Goal: Information Seeking & Learning: Learn about a topic

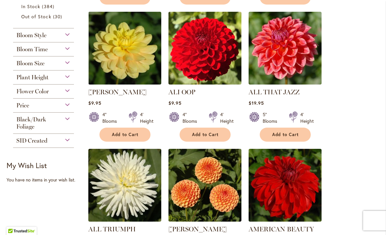
scroll to position [288, 0]
click at [70, 95] on div "Flower Color" at bounding box center [43, 90] width 61 height 10
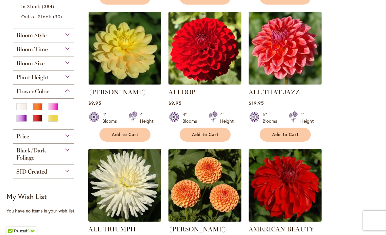
click at [54, 110] on div "Pink" at bounding box center [53, 106] width 10 height 7
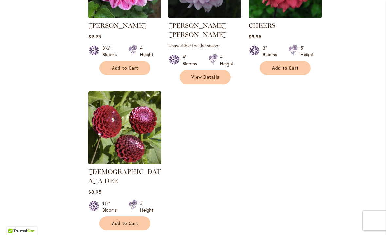
scroll to position [765, 0]
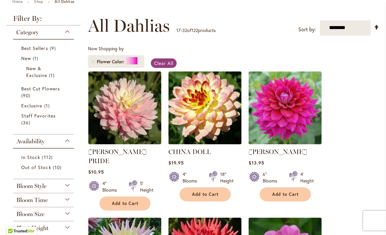
scroll to position [81, 0]
click at [123, 124] on img at bounding box center [124, 108] width 73 height 73
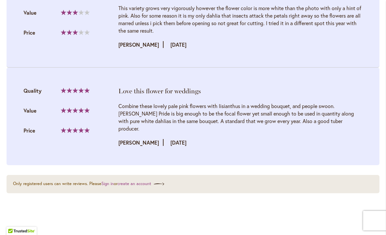
scroll to position [1279, 0]
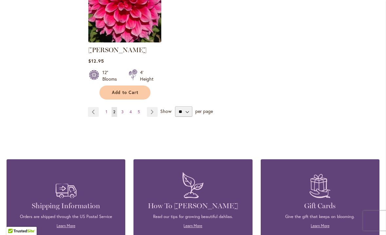
scroll to position [889, 0]
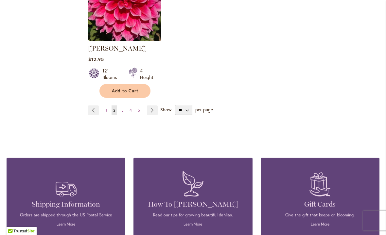
click at [150, 106] on link "Page Next" at bounding box center [152, 111] width 11 height 10
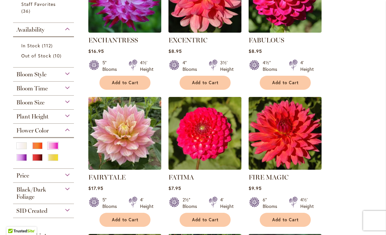
scroll to position [193, 0]
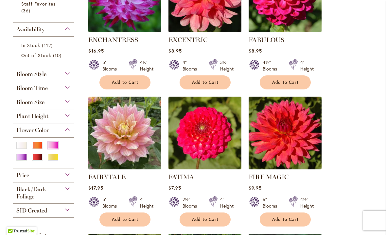
click at [130, 146] on img at bounding box center [124, 133] width 73 height 73
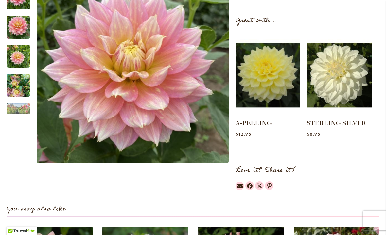
scroll to position [296, 0]
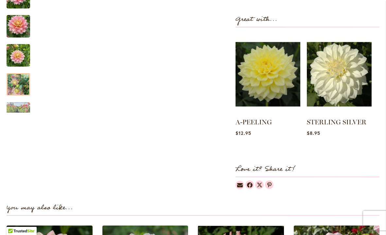
click at [19, 83] on img "Fairytale" at bounding box center [19, 84] width 24 height 31
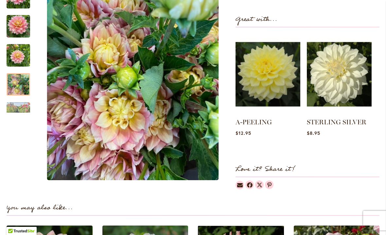
click at [21, 105] on div "Next" at bounding box center [18, 108] width 10 height 10
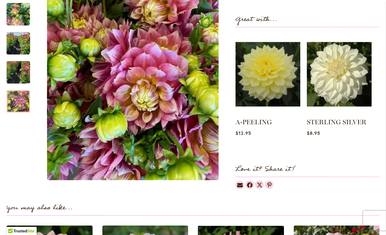
click at [21, 104] on img "Fairytale" at bounding box center [19, 101] width 24 height 31
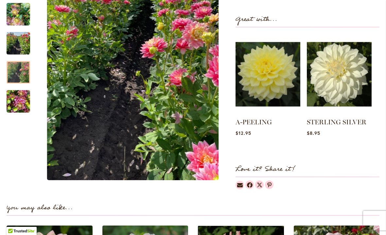
click at [25, 74] on div at bounding box center [19, 72] width 24 height 23
click at [22, 70] on div at bounding box center [19, 72] width 24 height 23
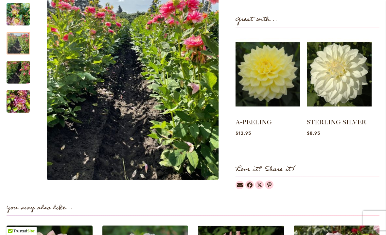
click at [22, 45] on div at bounding box center [19, 43] width 24 height 23
click at [21, 42] on div at bounding box center [19, 43] width 24 height 23
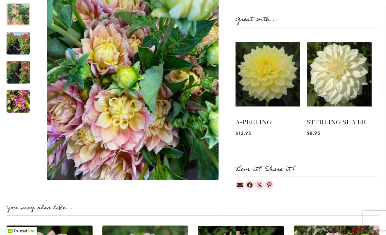
click at [17, 21] on div at bounding box center [19, 14] width 24 height 23
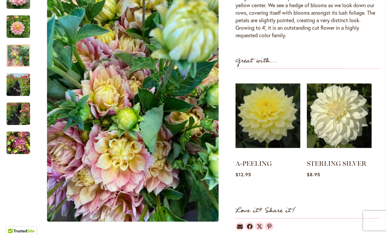
scroll to position [254, 0]
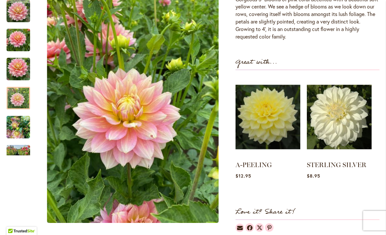
click at [21, 54] on img "Fairytale" at bounding box center [19, 69] width 24 height 31
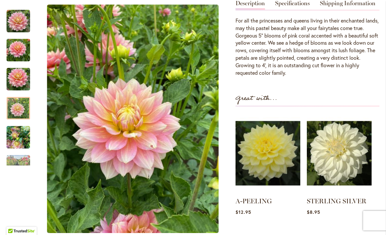
scroll to position [216, 0]
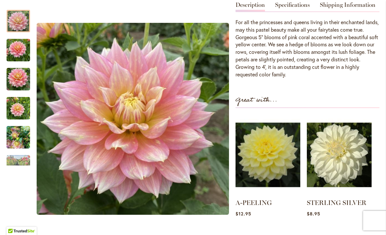
click at [19, 28] on img "Fairytale" at bounding box center [19, 21] width 24 height 24
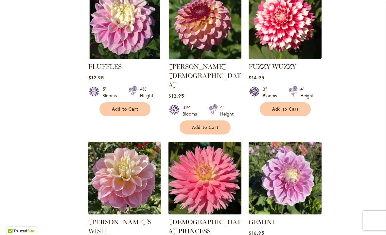
scroll to position [578, 0]
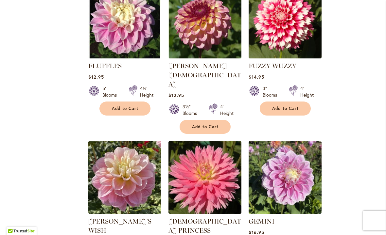
click at [127, 160] on img at bounding box center [124, 177] width 73 height 73
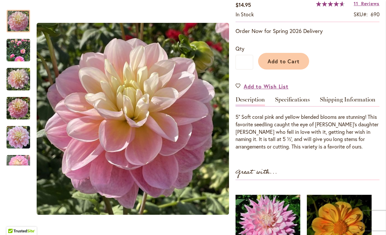
scroll to position [141, 0]
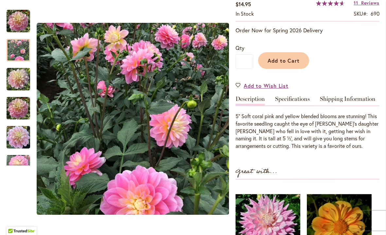
click at [19, 53] on img "Gabbie's Wish" at bounding box center [19, 51] width 24 height 24
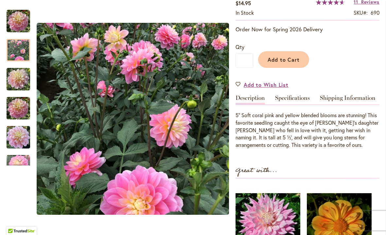
scroll to position [144, 0]
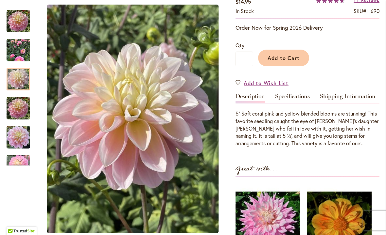
click at [16, 82] on img "GABBIE'S WISH" at bounding box center [19, 79] width 24 height 31
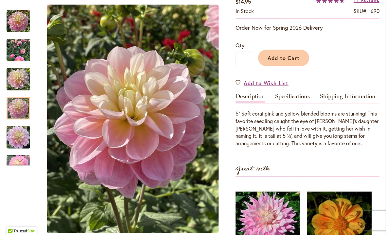
click at [16, 110] on img "GABBIE'S WISH" at bounding box center [19, 108] width 24 height 31
click at [15, 137] on img "GABBIE'S WISH" at bounding box center [19, 137] width 24 height 31
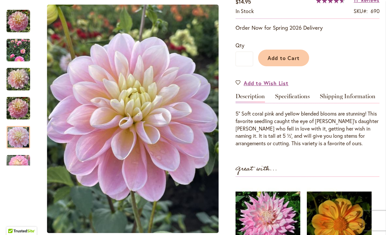
click at [22, 163] on div "Next" at bounding box center [18, 161] width 10 height 10
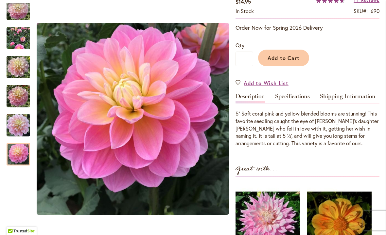
click at [19, 159] on img "Gabbie's Wish" at bounding box center [19, 155] width 24 height 24
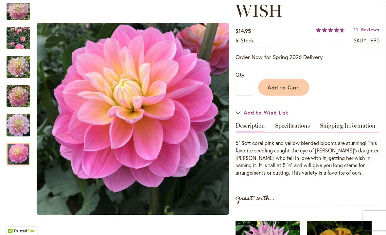
scroll to position [112, 0]
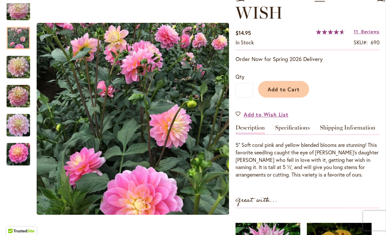
click at [21, 37] on img "Gabbie's Wish" at bounding box center [19, 38] width 24 height 24
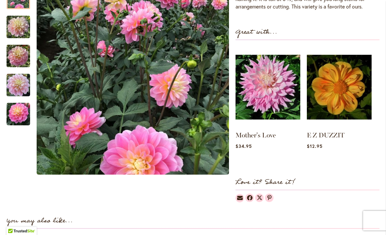
scroll to position [282, 0]
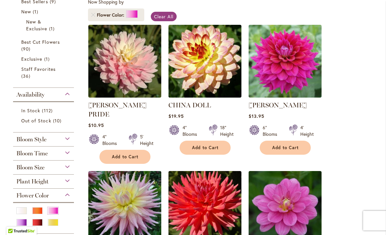
scroll to position [128, 0]
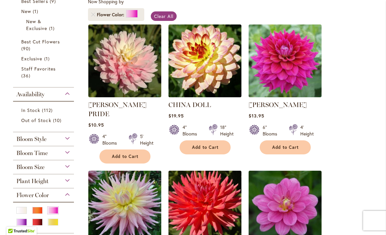
click at [124, 74] on img at bounding box center [124, 61] width 73 height 73
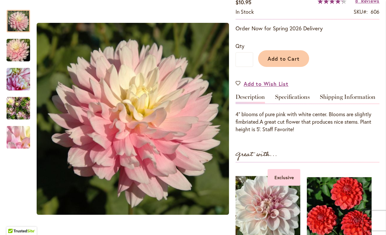
scroll to position [143, 0]
click at [21, 19] on div at bounding box center [19, 21] width 24 height 23
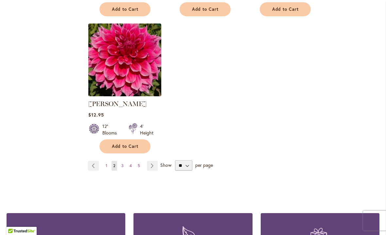
scroll to position [833, 0]
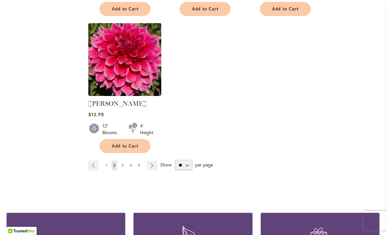
click at [147, 161] on link "Page Next" at bounding box center [152, 166] width 11 height 10
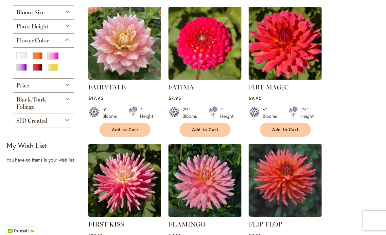
scroll to position [283, 0]
click at [131, 54] on img at bounding box center [124, 43] width 73 height 73
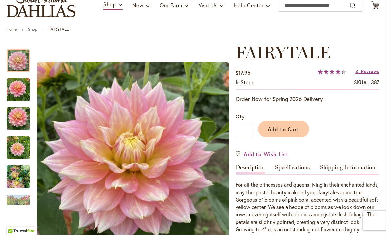
scroll to position [66, 0]
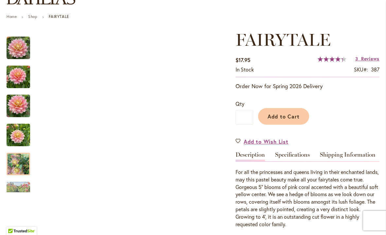
click at [22, 168] on img "Fairytale" at bounding box center [19, 164] width 24 height 31
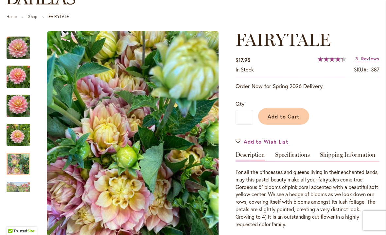
click at [23, 189] on div "Next" at bounding box center [18, 188] width 10 height 10
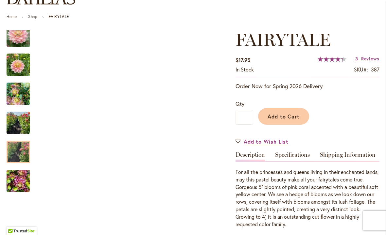
click at [28, 150] on img "Fairytale" at bounding box center [19, 152] width 24 height 31
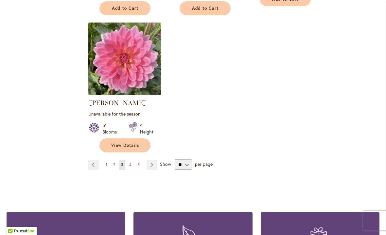
scroll to position [844, 0]
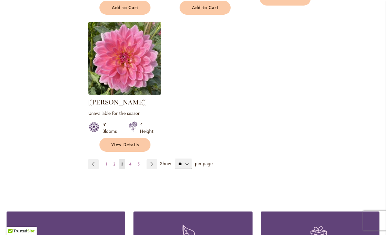
click at [155, 159] on link "Page Next" at bounding box center [151, 164] width 11 height 10
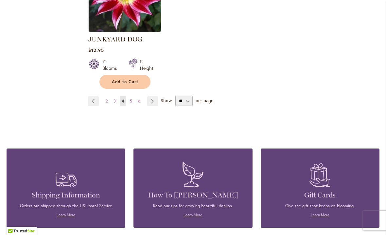
scroll to position [879, 0]
click at [153, 104] on link "Page Next" at bounding box center [152, 101] width 11 height 10
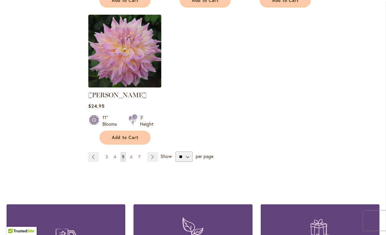
scroll to position [833, 0]
click at [154, 152] on link "Page Next" at bounding box center [152, 157] width 11 height 10
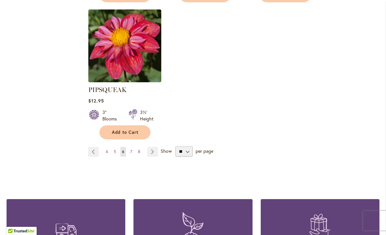
scroll to position [856, 0]
click at [151, 147] on link "Page Next" at bounding box center [152, 152] width 11 height 10
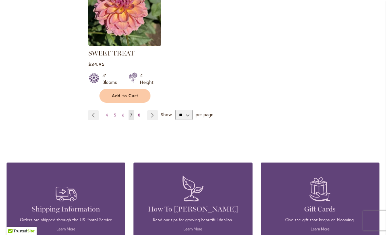
scroll to position [866, 0]
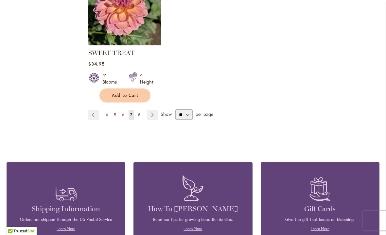
click at [151, 115] on link "Page Next" at bounding box center [152, 115] width 11 height 10
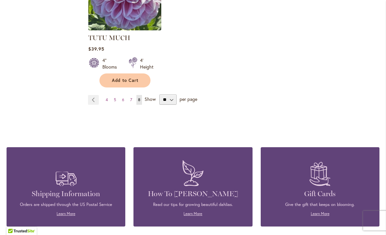
scroll to position [607, 0]
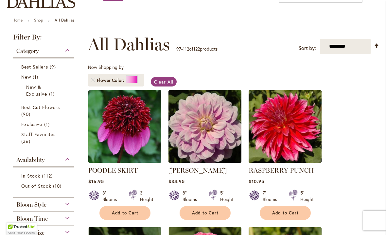
scroll to position [63, 0]
